Goal: Navigation & Orientation: Find specific page/section

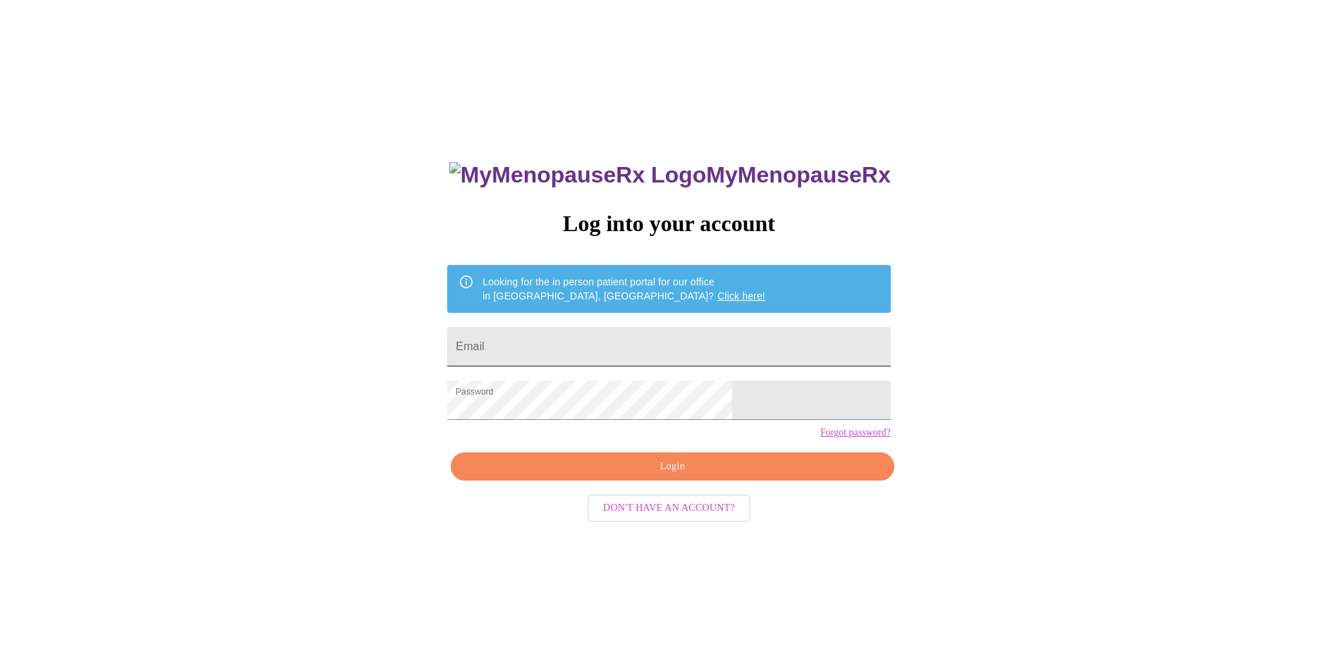
click at [729, 341] on input "Email" at bounding box center [668, 346] width 443 height 39
type input "bloominheather1@outlook.com"
click at [642, 476] on span "Login" at bounding box center [672, 467] width 410 height 18
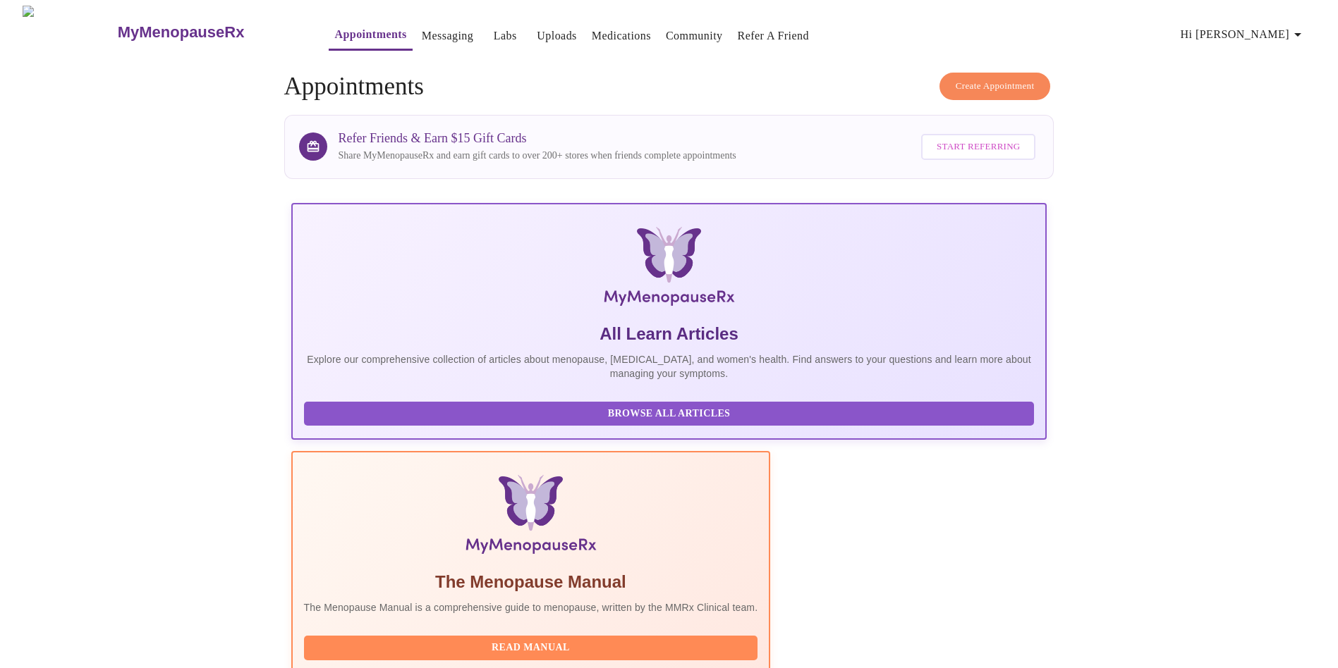
click at [433, 37] on link "Messaging" at bounding box center [447, 36] width 51 height 20
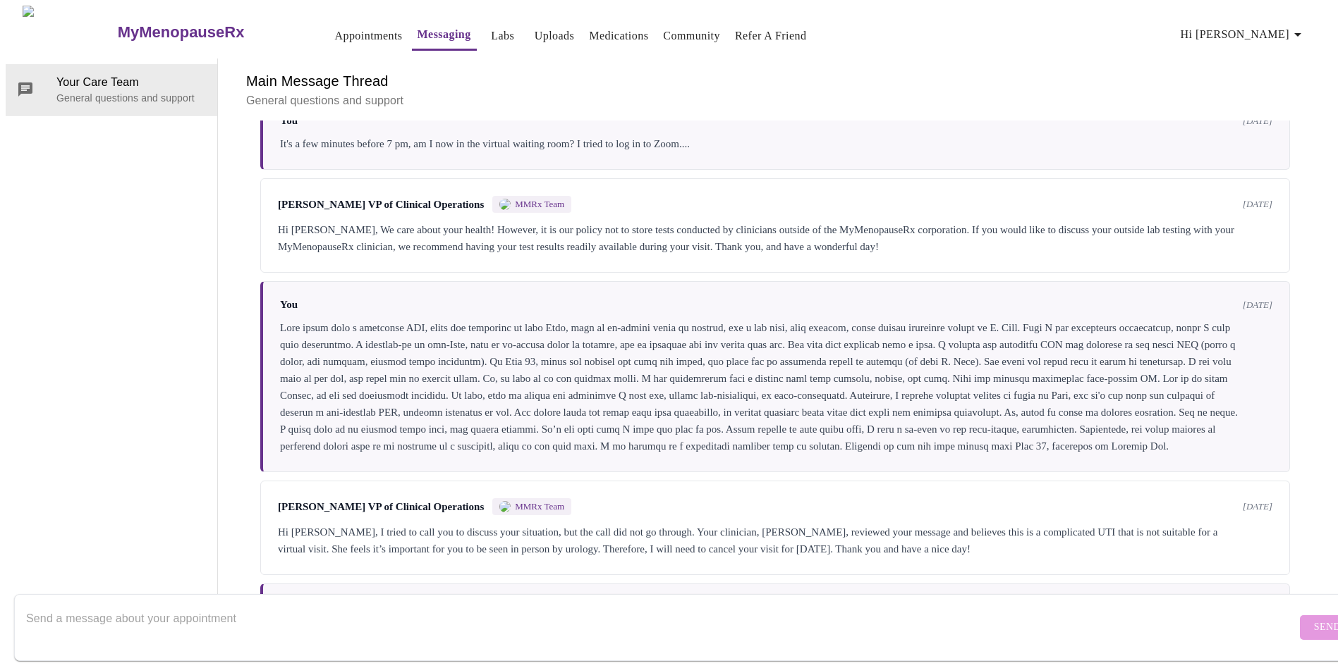
scroll to position [344, 0]
